Goal: Transaction & Acquisition: Purchase product/service

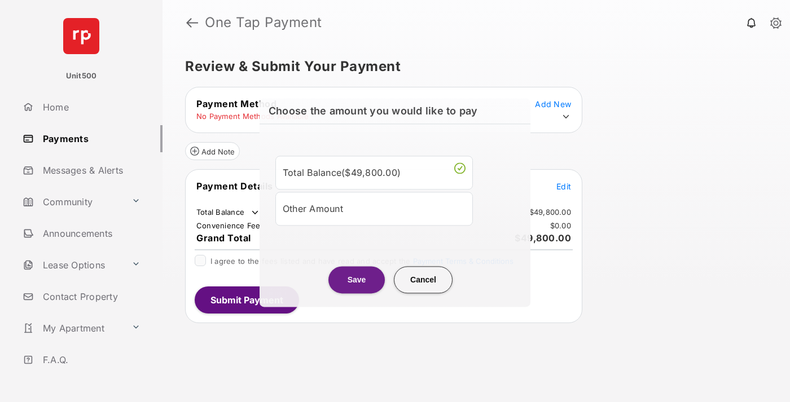
click at [374, 207] on div "Other Amount" at bounding box center [374, 208] width 183 height 19
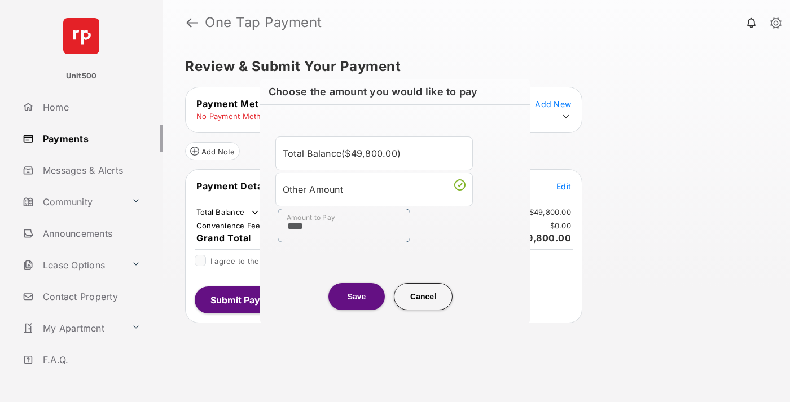
type input "****"
click at [357, 296] on button "Save" at bounding box center [357, 296] width 56 height 27
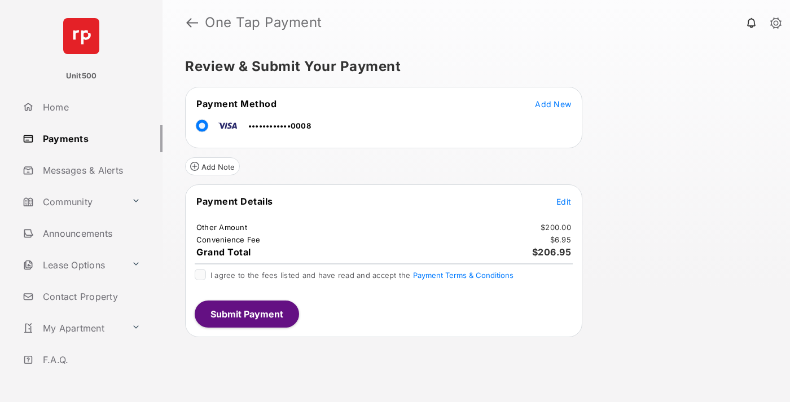
click at [246, 314] on button "Submit Payment" at bounding box center [247, 314] width 104 height 27
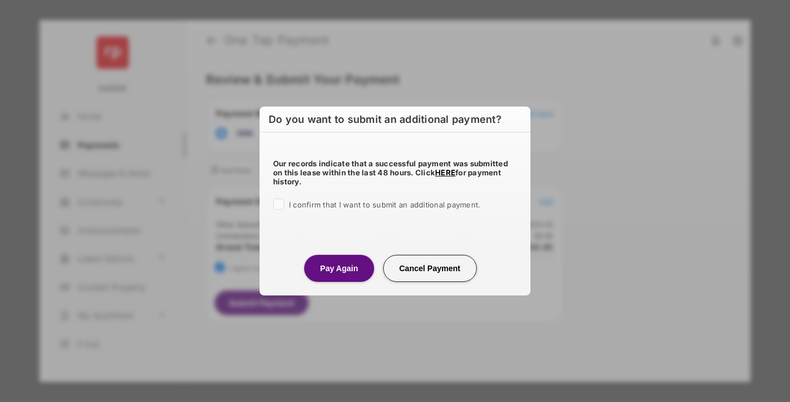
click at [339, 268] on button "Pay Again" at bounding box center [338, 268] width 69 height 27
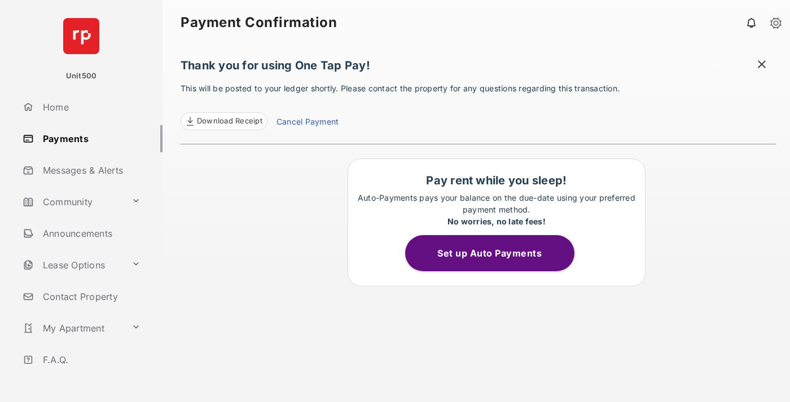
click at [762, 65] on span at bounding box center [761, 66] width 11 height 14
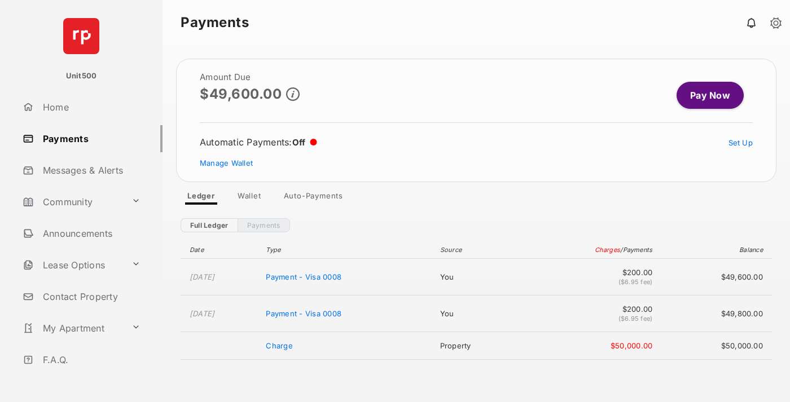
click at [226, 163] on link "Manage Wallet" at bounding box center [226, 163] width 53 height 9
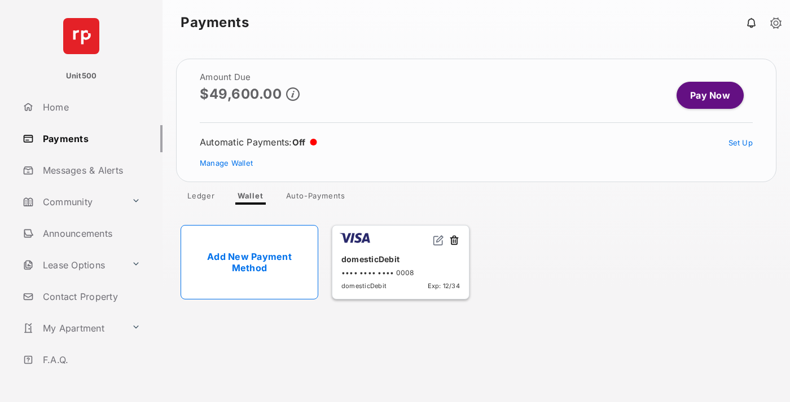
click at [454, 241] on button at bounding box center [454, 241] width 11 height 13
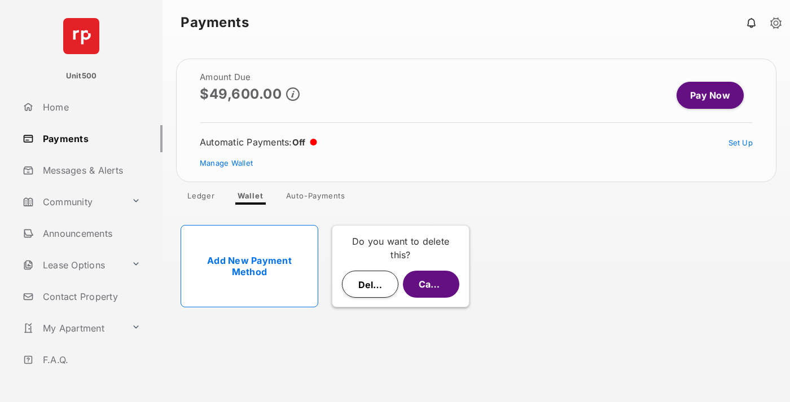
click at [370, 284] on button "Delete" at bounding box center [370, 284] width 56 height 27
